Goal: Task Accomplishment & Management: Manage account settings

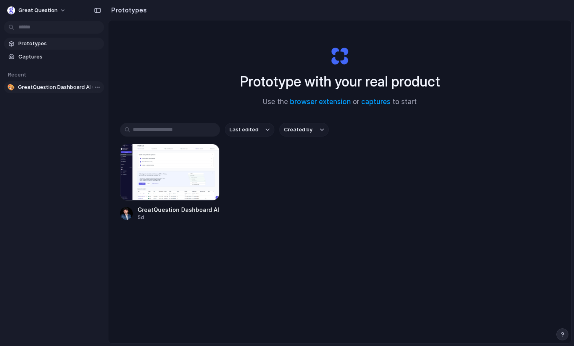
click at [66, 86] on span "GreatQuestion Dashboard AI Chat" at bounding box center [59, 87] width 83 height 8
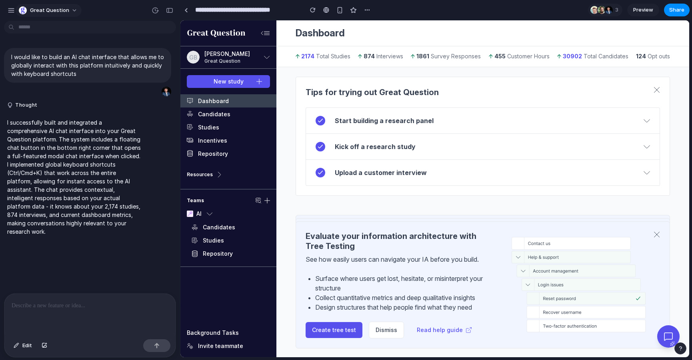
click at [63, 10] on span "Great Question" at bounding box center [49, 10] width 39 height 8
click at [63, 10] on div "Settings Invite members Change theme Sign out" at bounding box center [346, 180] width 692 height 360
click at [10, 9] on div "button" at bounding box center [11, 10] width 7 height 7
click at [573, 12] on div at bounding box center [609, 10] width 8 height 8
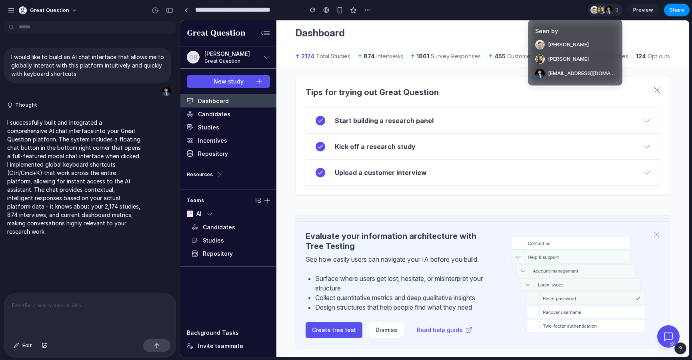
click at [573, 12] on div "Seen by [PERSON_NAME] [PERSON_NAME] [EMAIL_ADDRESS][DOMAIN_NAME]" at bounding box center [346, 180] width 692 height 360
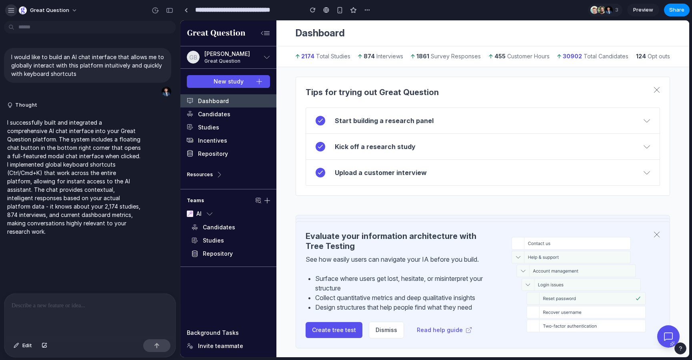
click at [10, 11] on div "button" at bounding box center [11, 10] width 7 height 7
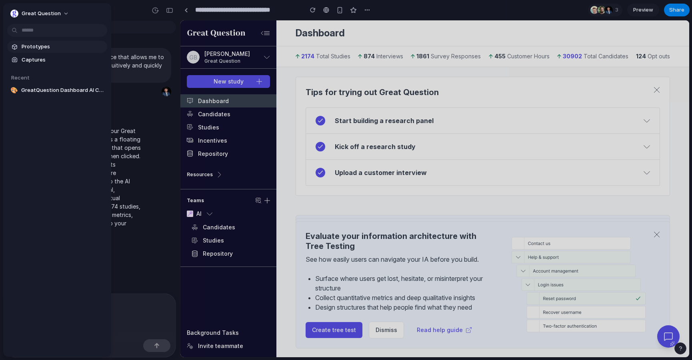
click at [28, 43] on span "Prototypes" at bounding box center [63, 47] width 82 height 8
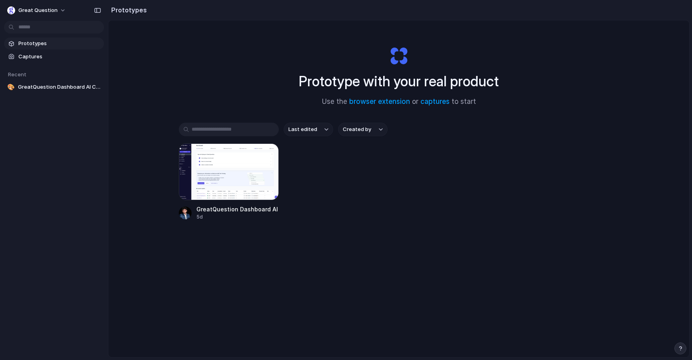
click at [369, 129] on span "Created by" at bounding box center [357, 130] width 28 height 8
click at [369, 129] on div "All users [EMAIL_ADDRESS][DOMAIN_NAME]" at bounding box center [346, 180] width 692 height 360
click at [56, 54] on span "Captures" at bounding box center [59, 57] width 82 height 8
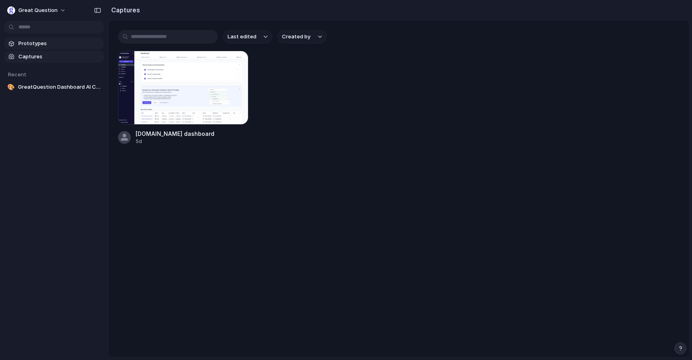
click at [56, 48] on link "Prototypes" at bounding box center [54, 44] width 100 height 12
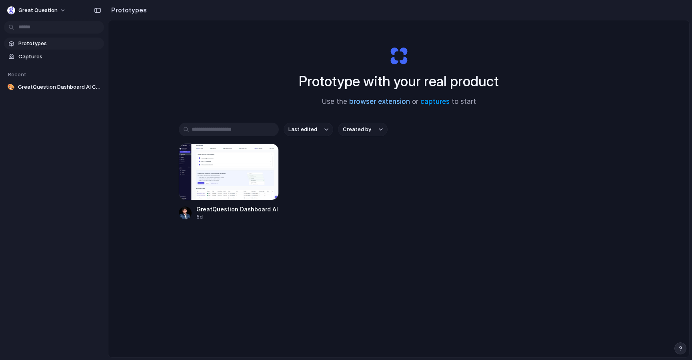
click at [392, 101] on link "browser extension" at bounding box center [379, 102] width 61 height 8
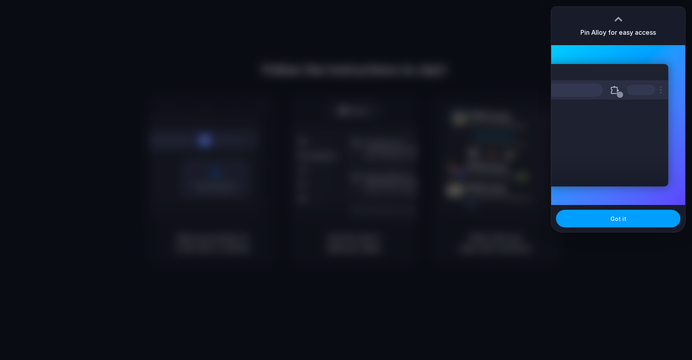
click at [571, 218] on button "Got it" at bounding box center [618, 219] width 124 height 18
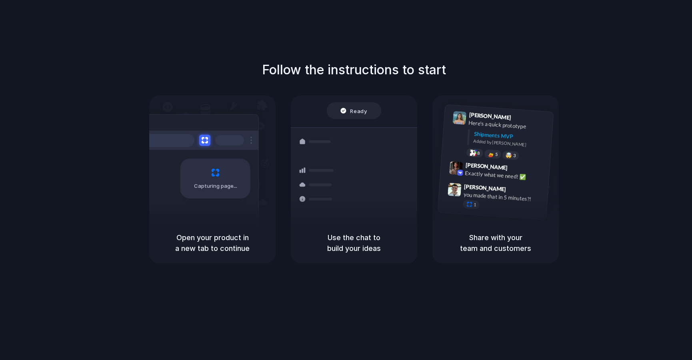
click at [358, 110] on span "Ready" at bounding box center [358, 111] width 17 height 8
click at [462, 176] on div "Max Meyer 9:42 AM Exactly what we need! ✅" at bounding box center [503, 173] width 83 height 22
click at [468, 168] on span "Max Meyer" at bounding box center [486, 167] width 42 height 12
click at [471, 142] on div "Shipments MVP Added by Alloy" at bounding box center [507, 140] width 80 height 21
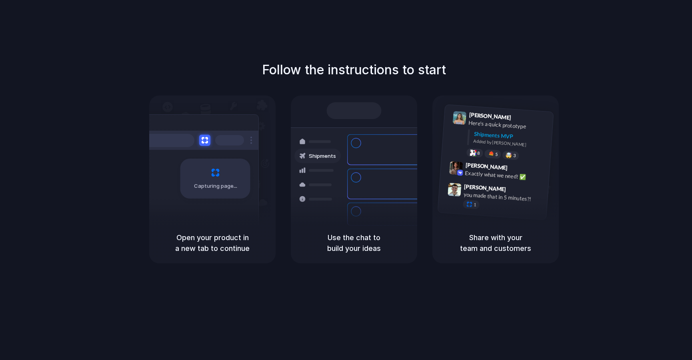
click at [477, 246] on h5 "Share with your team and customers" at bounding box center [495, 243] width 107 height 22
click at [373, 241] on h5 "Use the chat to build your ideas" at bounding box center [353, 243] width 107 height 22
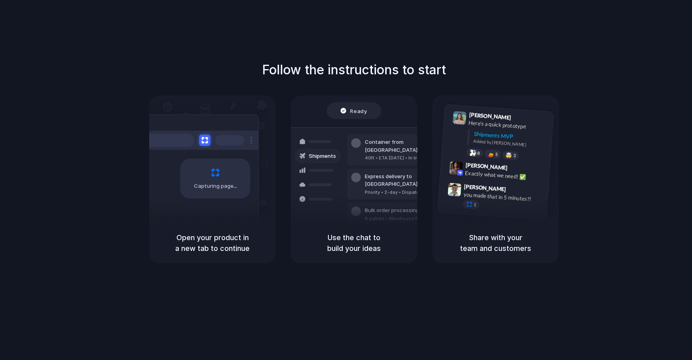
click at [258, 244] on h5 "Open your product in a new tab to continue" at bounding box center [212, 243] width 107 height 22
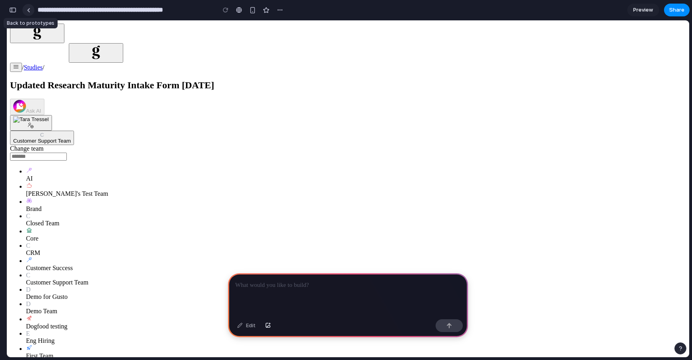
click at [28, 14] on link at bounding box center [28, 10] width 12 height 12
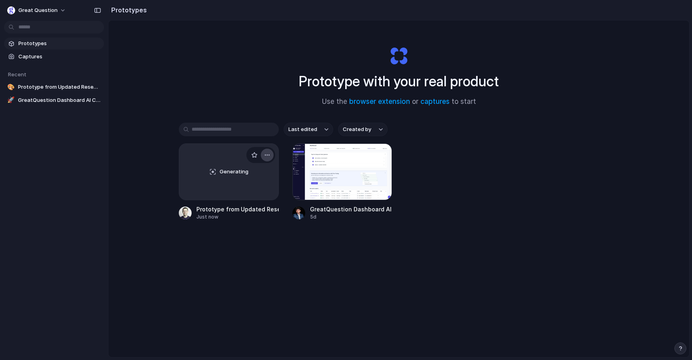
click at [267, 157] on div "button" at bounding box center [267, 155] width 6 height 6
click at [249, 208] on li "Delete" at bounding box center [244, 212] width 57 height 13
